Goal: Information Seeking & Learning: Find specific fact

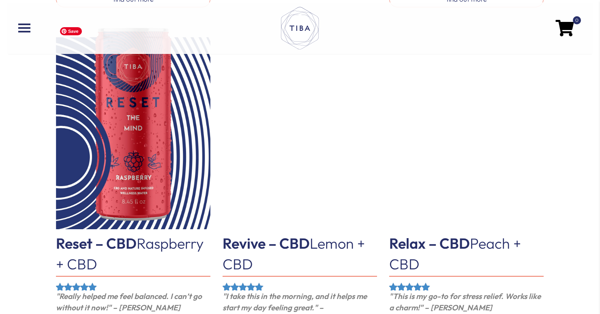
scroll to position [830, 0]
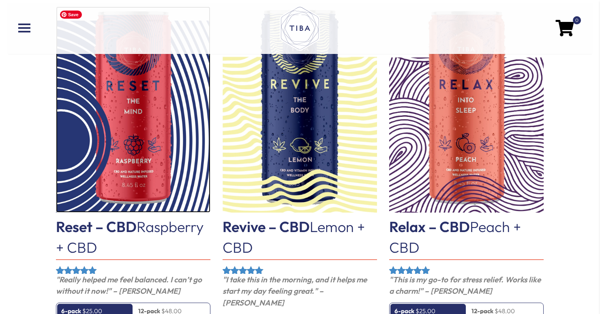
click at [139, 125] on img at bounding box center [133, 109] width 154 height 206
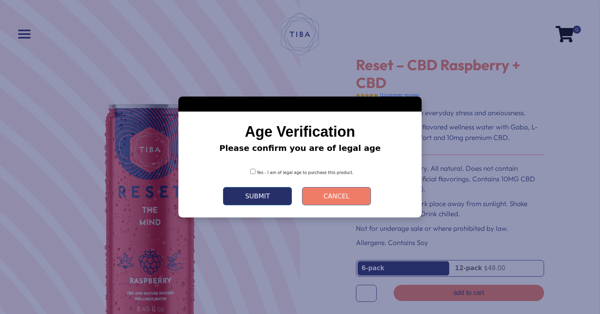
click at [255, 201] on button "Submit" at bounding box center [257, 196] width 69 height 18
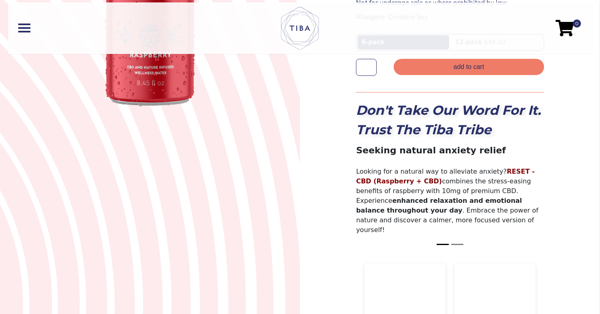
scroll to position [227, 0]
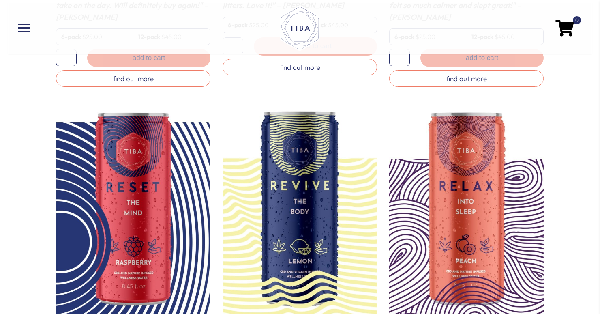
scroll to position [764, 0]
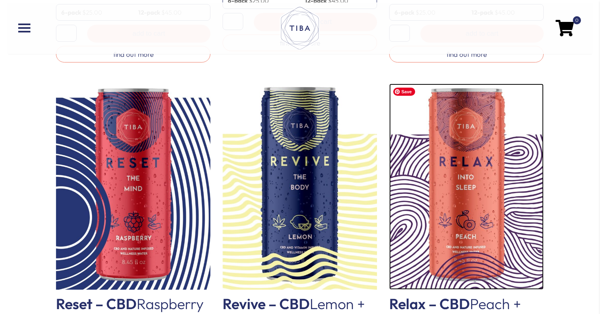
click at [437, 155] on img at bounding box center [466, 187] width 154 height 206
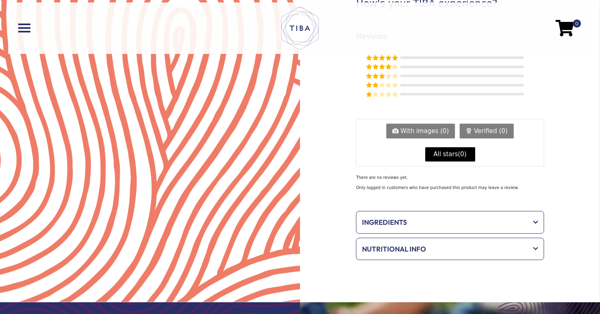
scroll to position [696, 0]
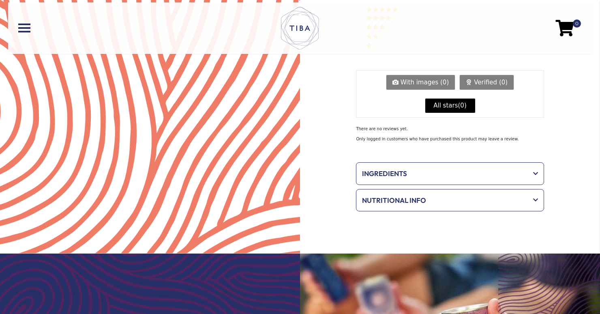
click at [537, 171] on span at bounding box center [532, 174] width 11 height 6
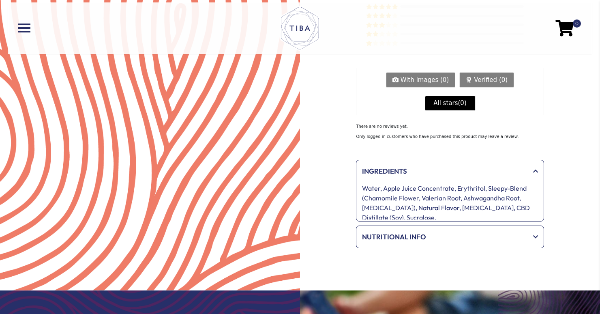
scroll to position [698, 0]
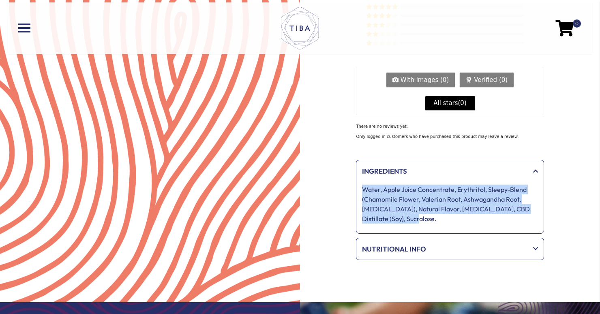
drag, startPoint x: 364, startPoint y: 157, endPoint x: 418, endPoint y: 185, distance: 61.1
click at [418, 185] on p "Water, Apple Juice Concentrate, Erythritol, Sleepy-Blend (Chamomile Flower, Val…" at bounding box center [450, 204] width 176 height 39
copy p "Water, Apple Juice Concentrate, Erythritol, Sleepy-Blend (Chamomile Flower, Val…"
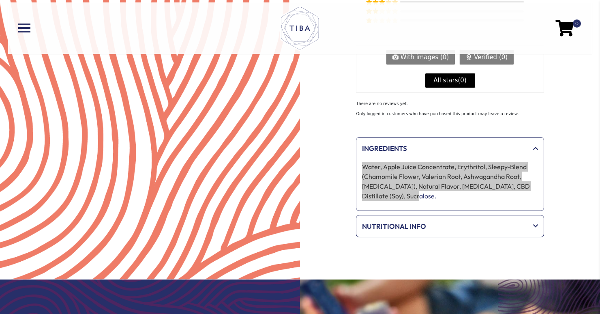
scroll to position [0, 0]
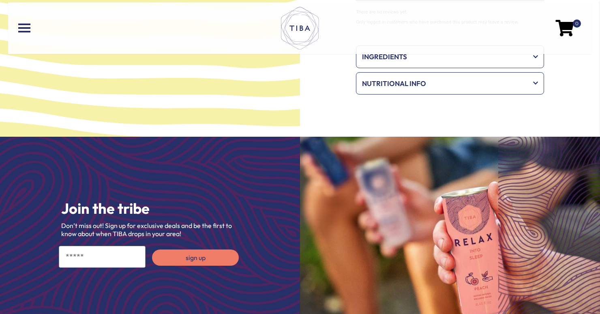
scroll to position [708, 0]
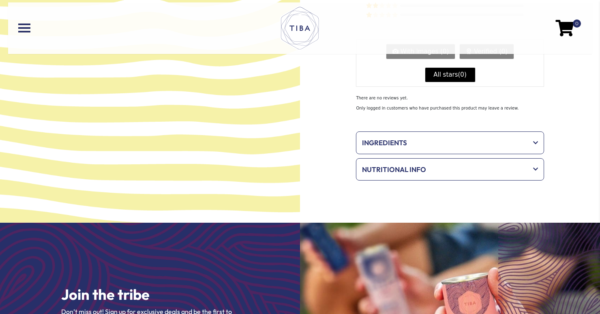
click at [532, 140] on span at bounding box center [532, 143] width 11 height 6
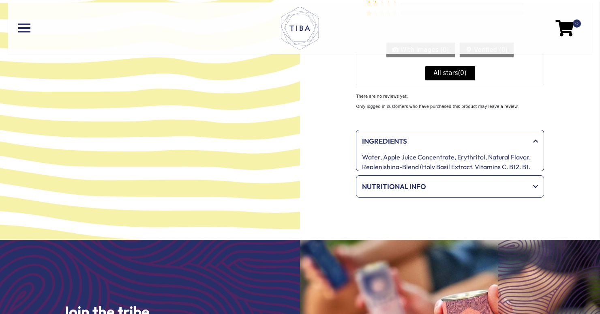
scroll to position [710, 0]
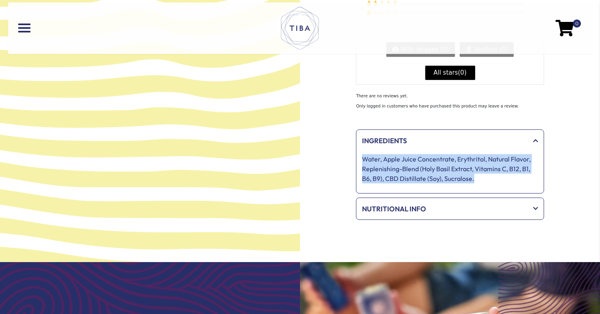
drag, startPoint x: 481, startPoint y: 156, endPoint x: 364, endPoint y: 136, distance: 118.1
click at [364, 154] on p "Water, Apple Juice Concentrate, Erythritol, Natural Flavor, Replenishing-Blend …" at bounding box center [450, 168] width 176 height 29
copy p "Water, Apple Juice Concentrate, Erythritol, Natural Flavor, Replenishing-Blend …"
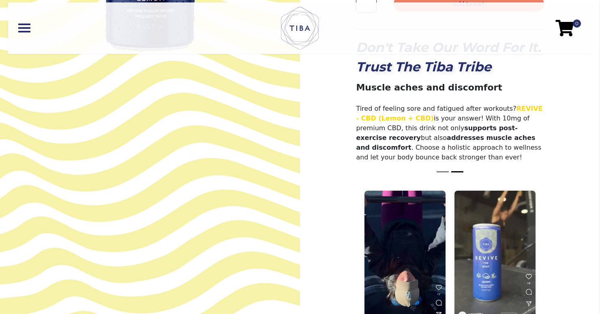
scroll to position [0, 0]
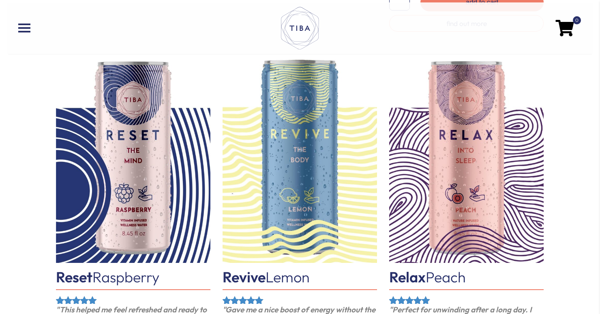
scroll to position [435, 0]
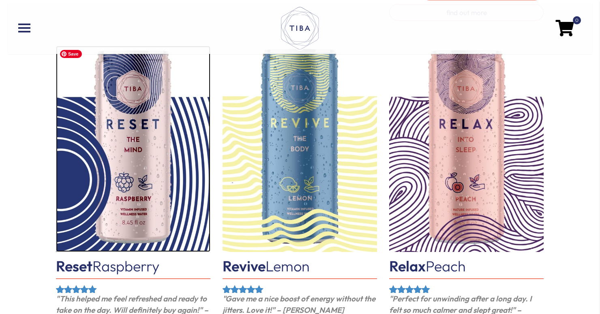
click at [121, 157] on img at bounding box center [133, 149] width 154 height 206
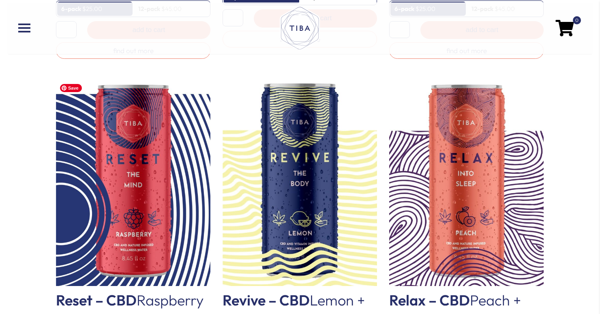
scroll to position [771, 0]
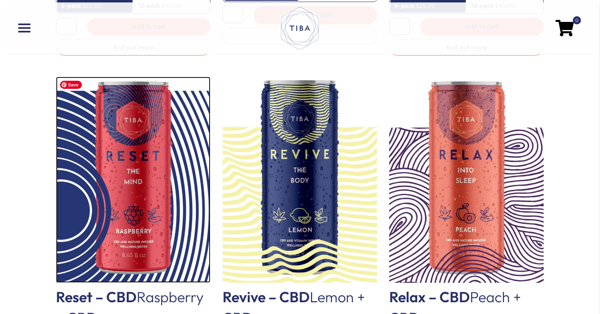
click at [167, 172] on img at bounding box center [133, 180] width 154 height 206
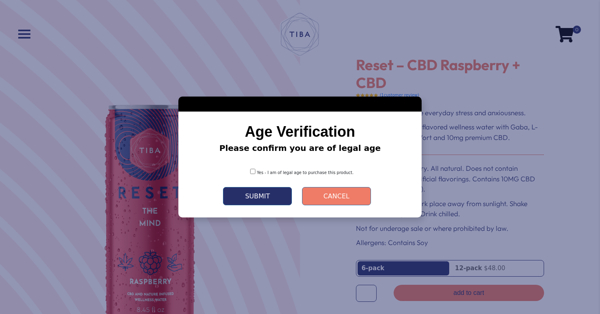
click at [256, 195] on button "Submit" at bounding box center [257, 196] width 69 height 18
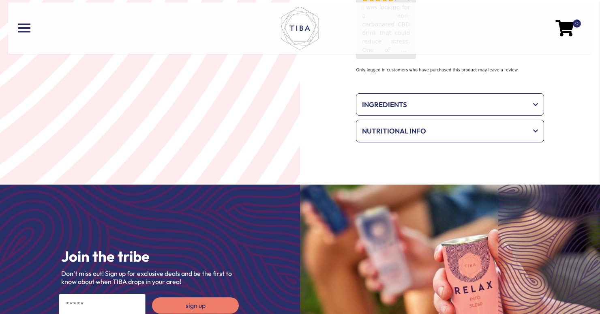
scroll to position [779, 0]
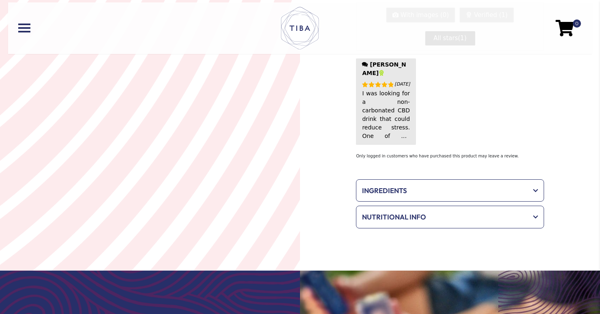
click at [534, 179] on div "Ingredients Water, Apple Juice Concentrate, Erythritol, Natural Flavor, Calming…" at bounding box center [450, 190] width 188 height 23
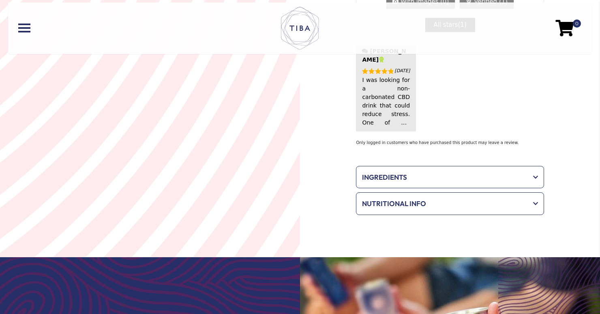
scroll to position [778, 0]
click at [527, 175] on span at bounding box center [532, 178] width 11 height 6
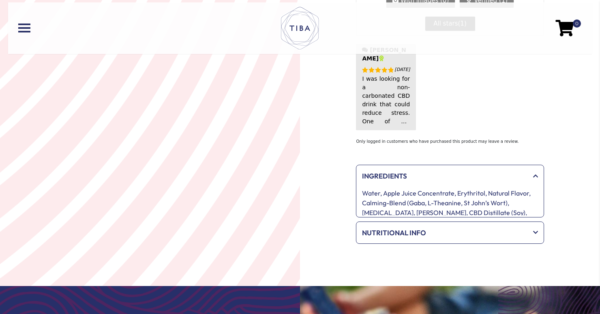
scroll to position [780, 0]
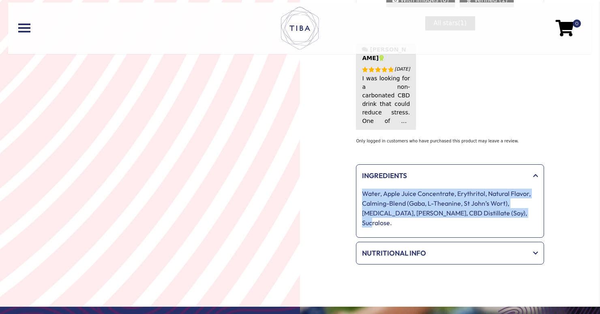
drag, startPoint x: 363, startPoint y: 159, endPoint x: 506, endPoint y: 175, distance: 143.6
click at [506, 189] on p "Water, Apple Juice Concentrate, Erythritol, Natural Flavor, Calming-Blend (Gaba…" at bounding box center [450, 208] width 176 height 39
copy p "Water, Apple Juice Concentrate, Erythritol, Natural Flavor, Calming-Blend (Gaba…"
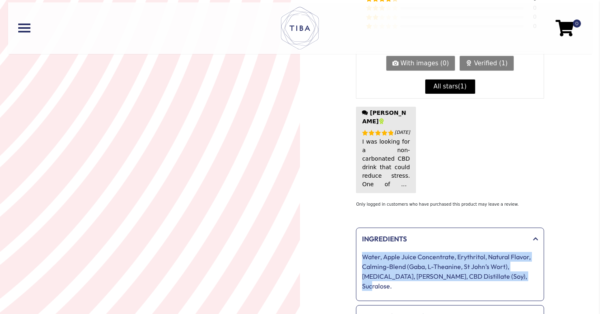
scroll to position [716, 0]
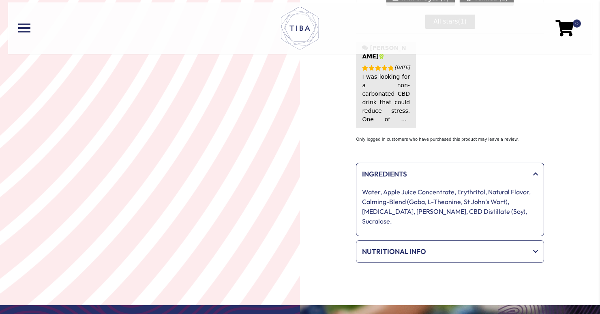
click at [394, 246] on span "Nutritional Info" at bounding box center [444, 251] width 165 height 11
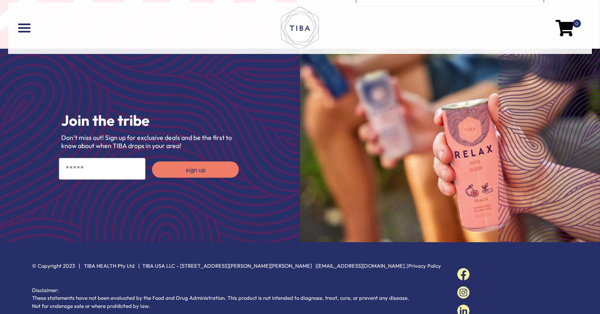
scroll to position [1087, 0]
